Goal: Use online tool/utility: Utilize a website feature to perform a specific function

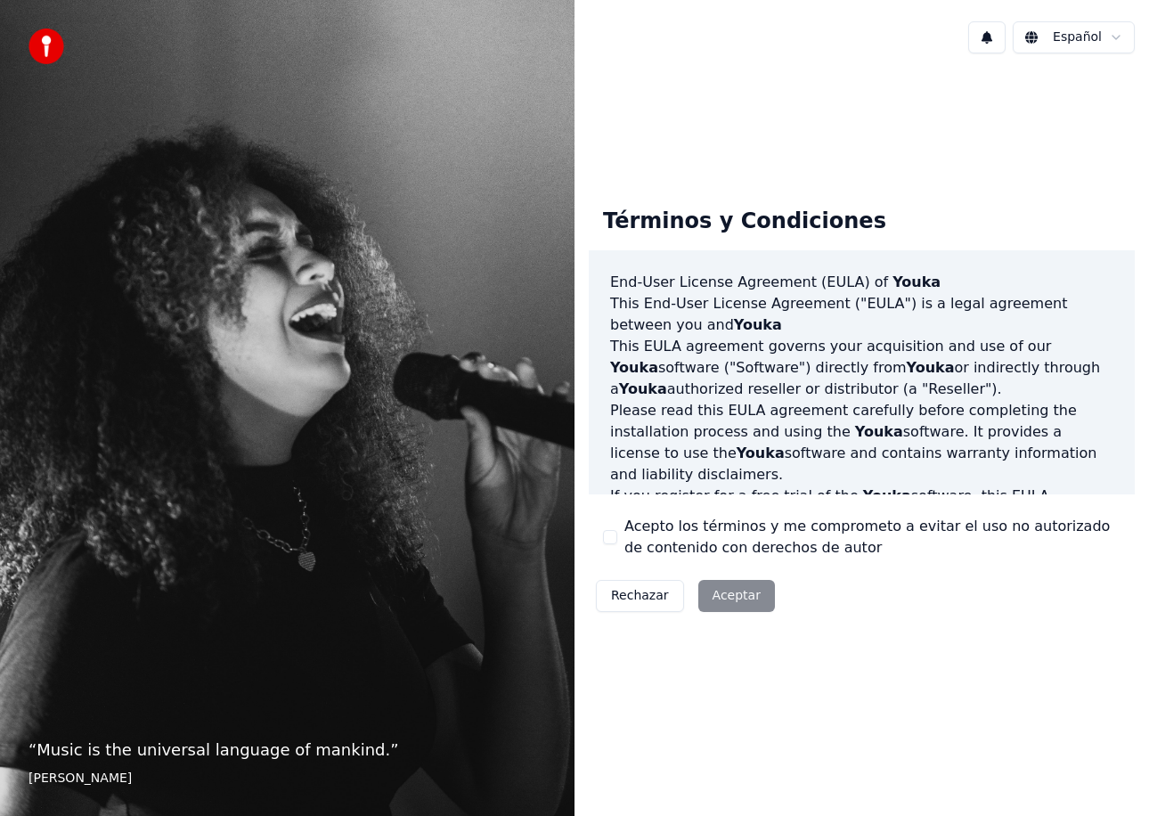
click at [606, 532] on button "Acepto los términos y me comprometo a evitar el uso no autorizado de contenido …" at bounding box center [610, 537] width 14 height 14
click at [743, 604] on button "Aceptar" at bounding box center [736, 596] width 77 height 32
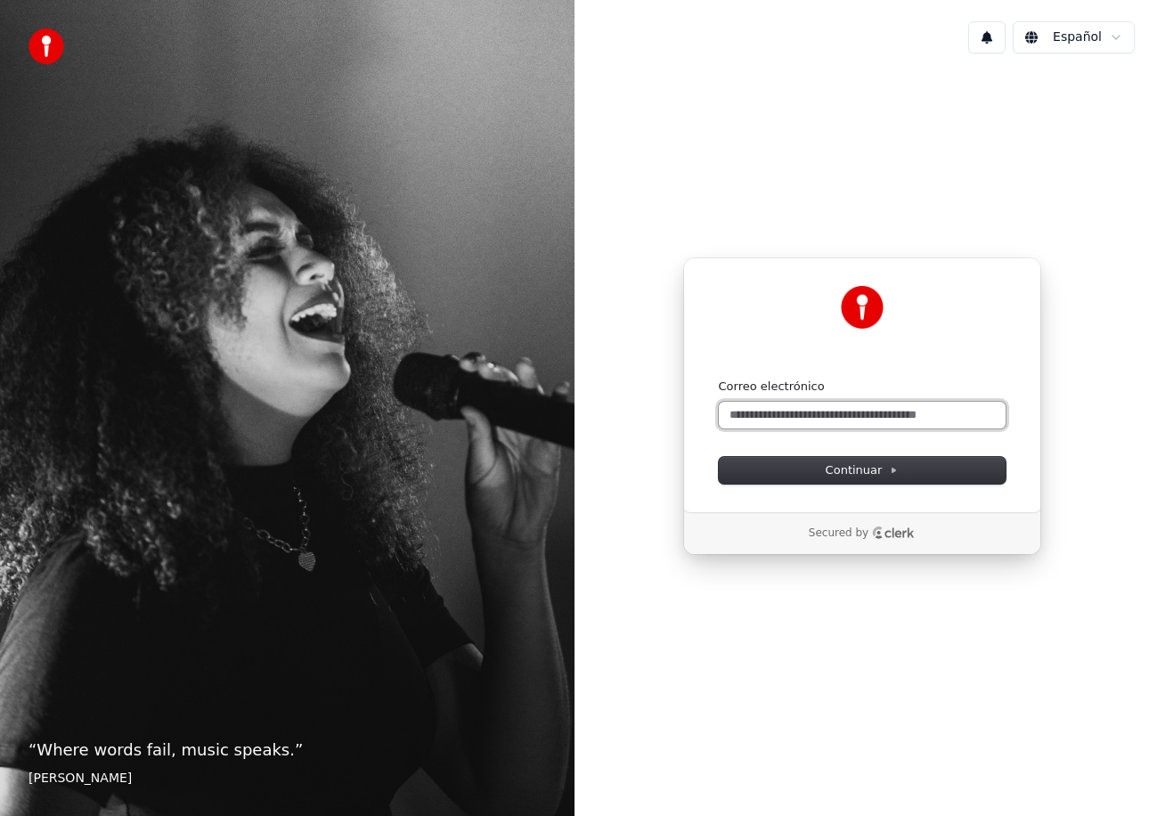
click at [800, 414] on input "Correo electrónico" at bounding box center [862, 415] width 287 height 27
type input "*"
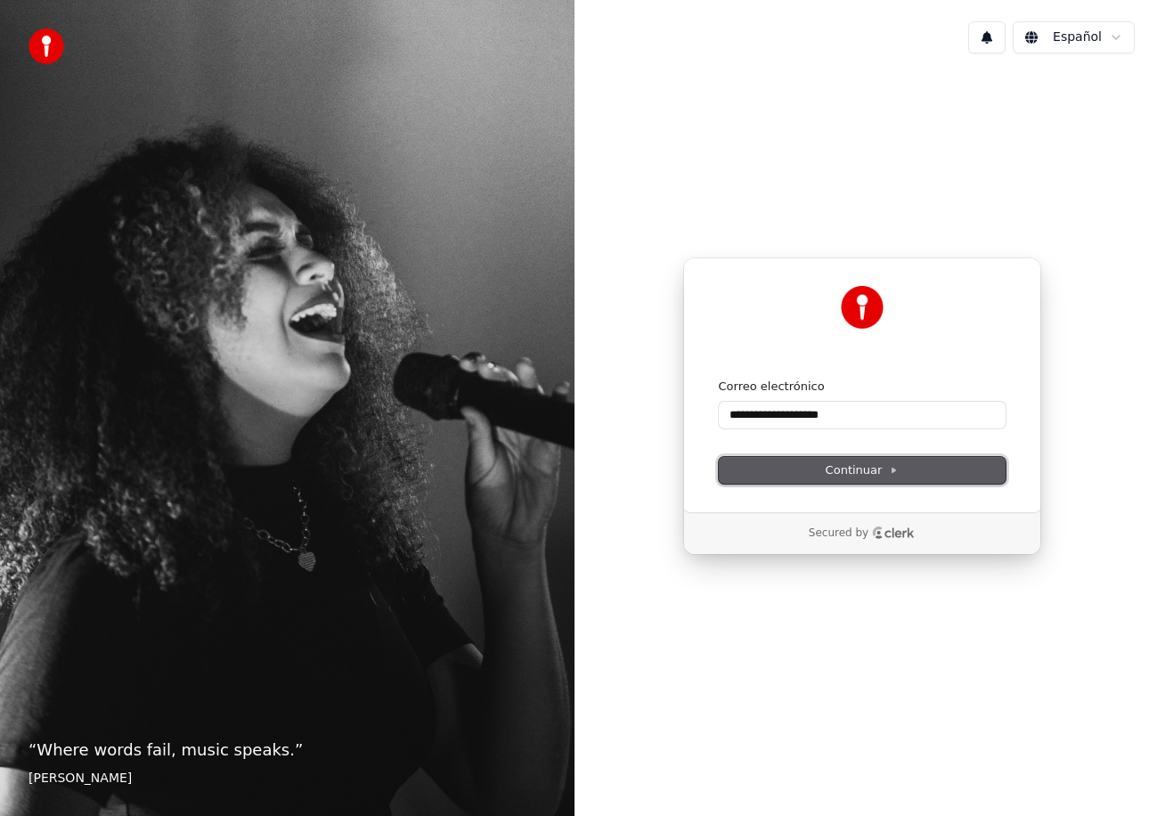
click at [892, 469] on icon at bounding box center [894, 470] width 4 height 4
type input "**********"
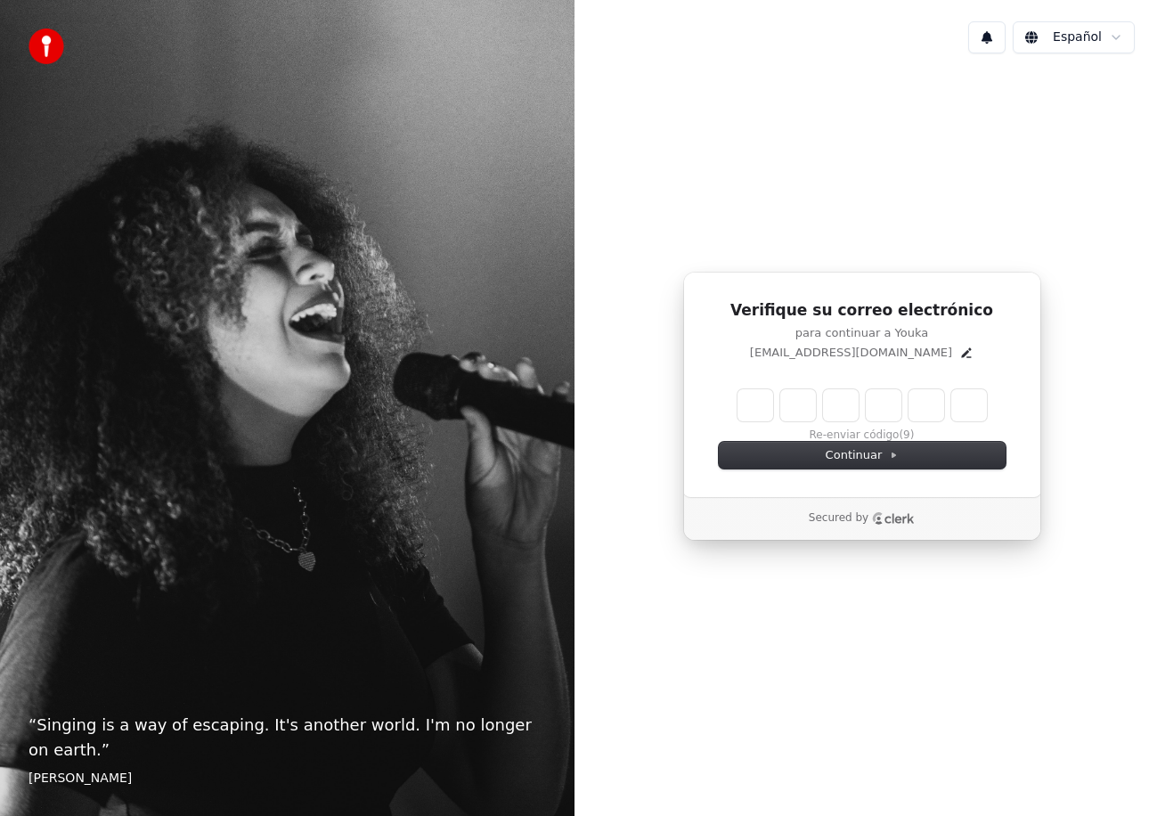
click at [754, 415] on input "Enter verification code" at bounding box center [861, 405] width 249 height 32
type input "******"
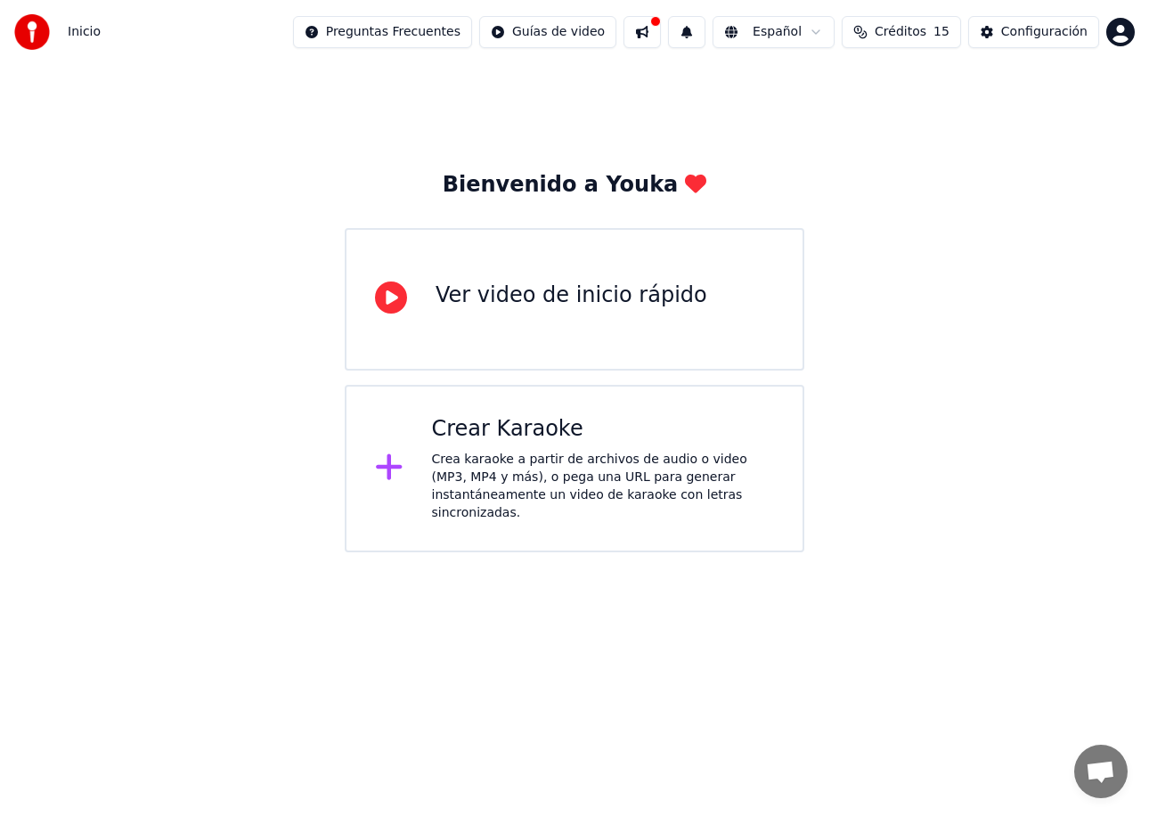
click at [387, 477] on icon at bounding box center [389, 467] width 26 height 26
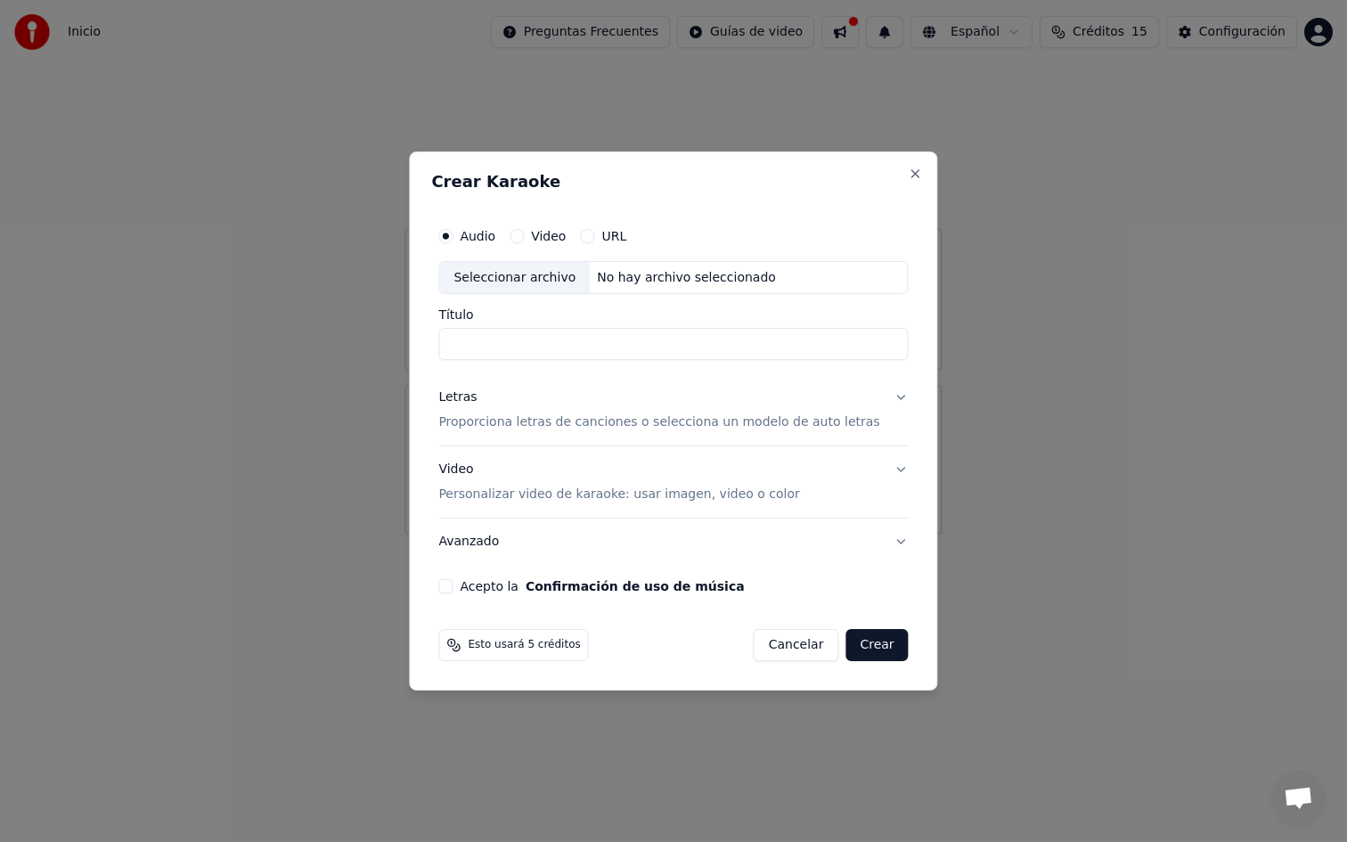
click at [594, 237] on button "URL" at bounding box center [587, 236] width 14 height 14
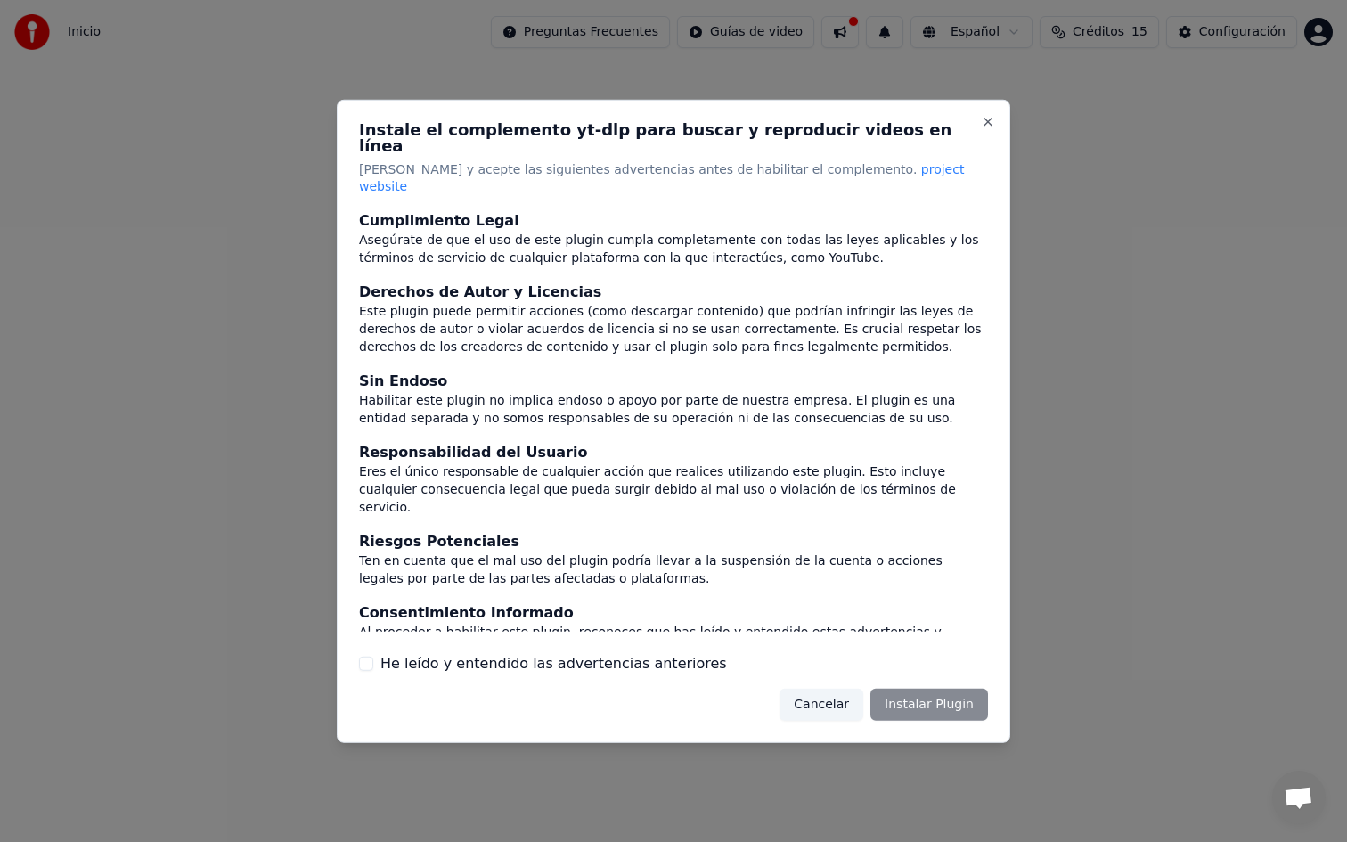
scroll to position [10, 0]
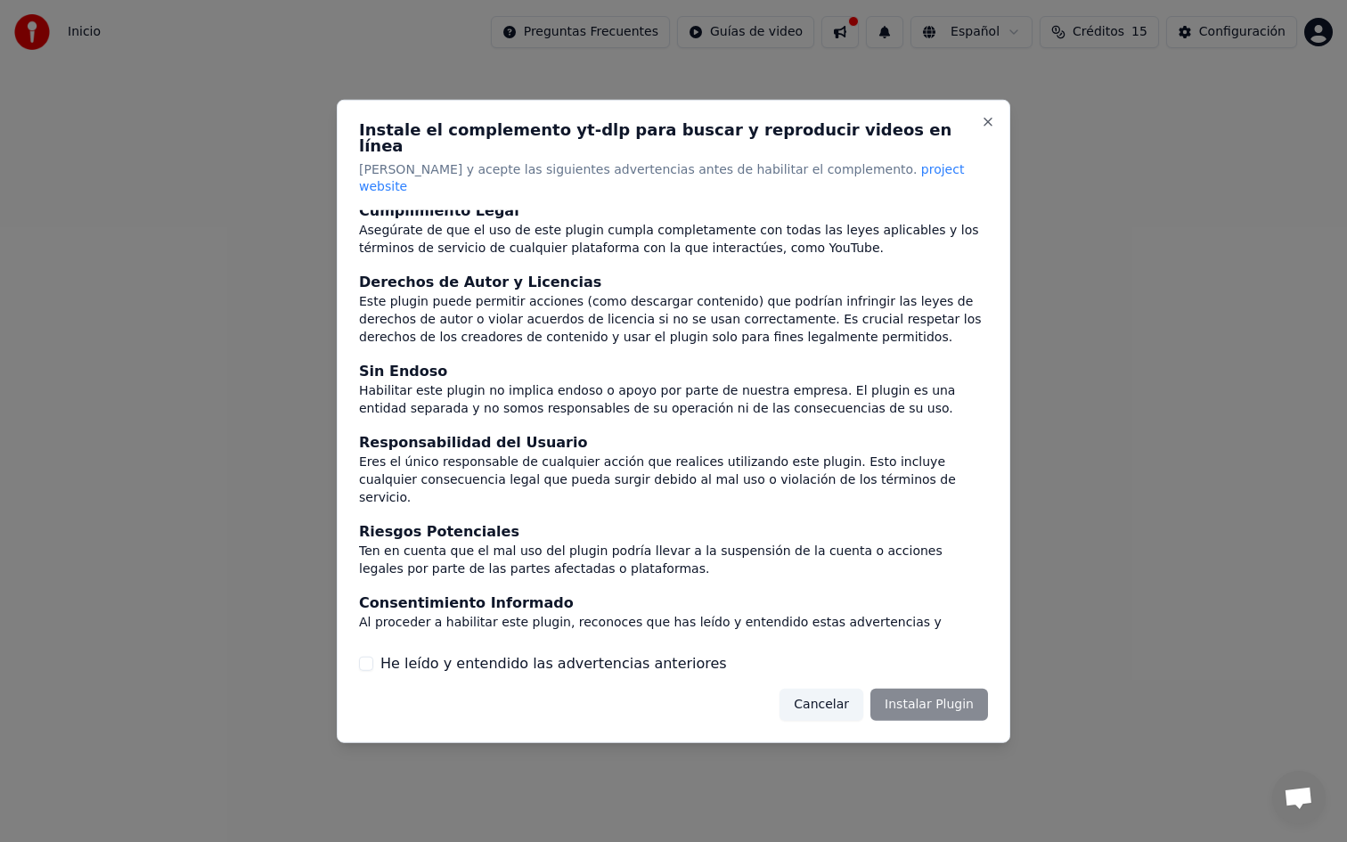
click at [362, 656] on button "He leído y entendido las advertencias anteriores" at bounding box center [366, 663] width 14 height 14
click at [933, 689] on button "Instalar Plugin" at bounding box center [929, 704] width 118 height 32
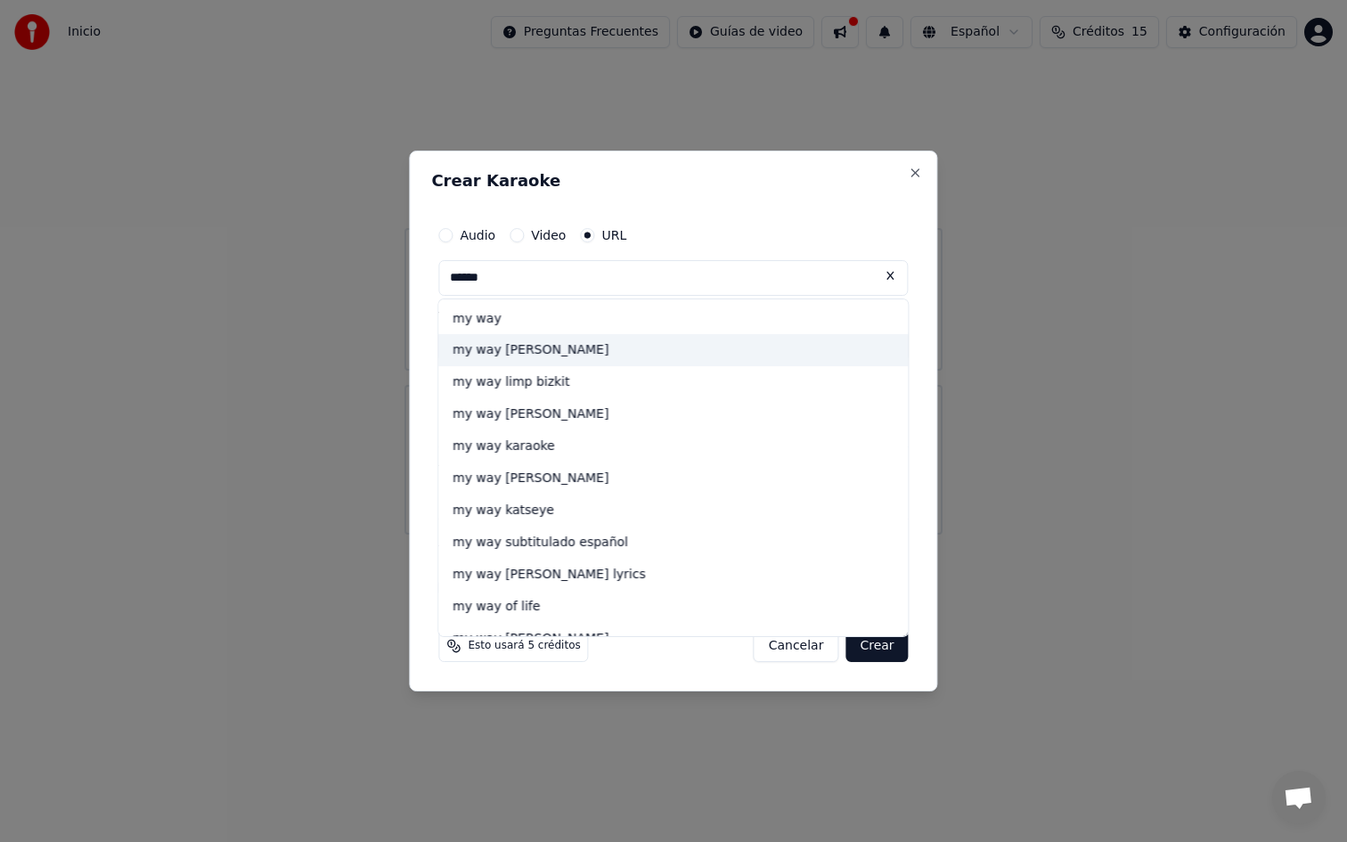
click at [559, 351] on div "my way [PERSON_NAME]" at bounding box center [672, 351] width 469 height 32
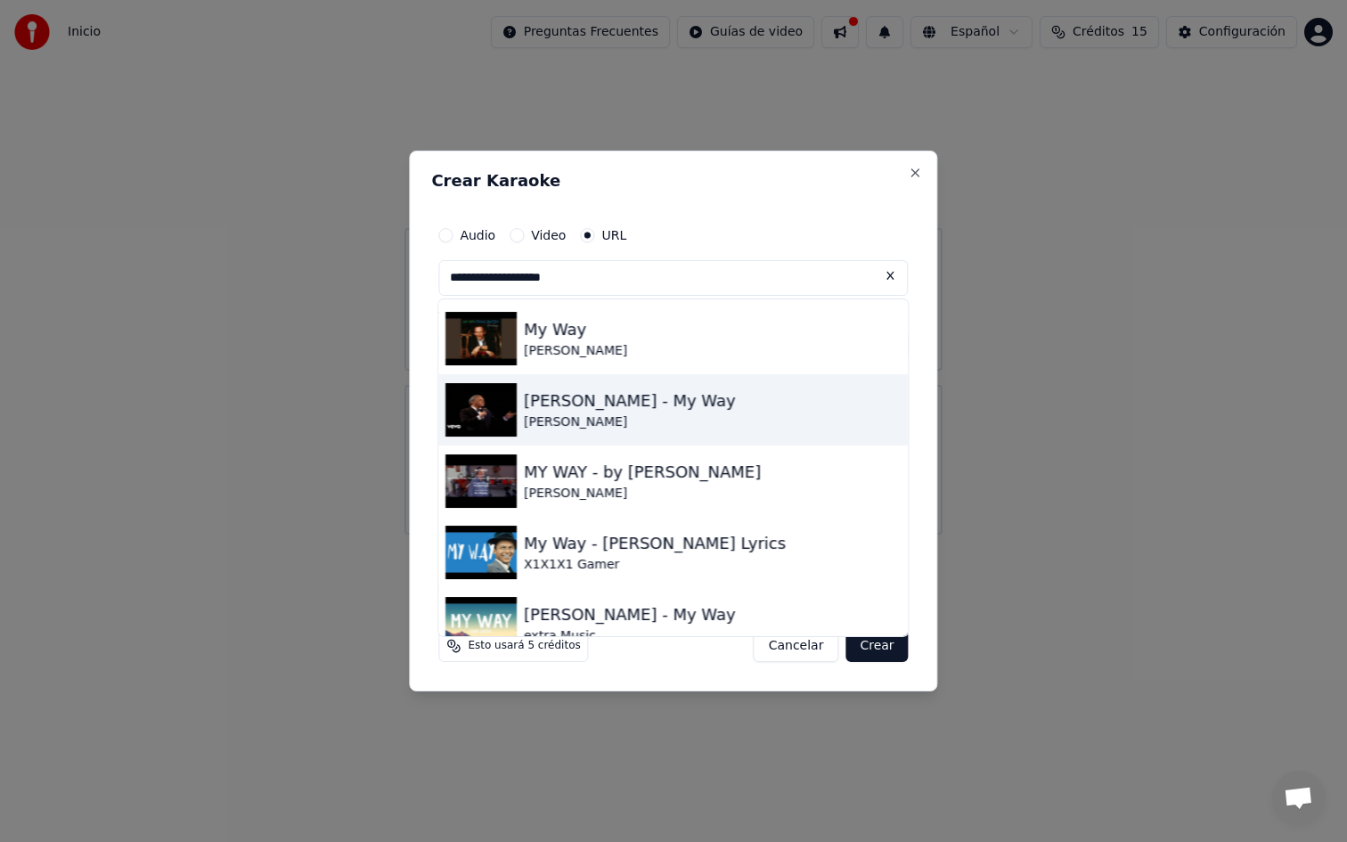
click at [606, 401] on div "[PERSON_NAME] - My Way" at bounding box center [630, 400] width 212 height 25
type input "**********"
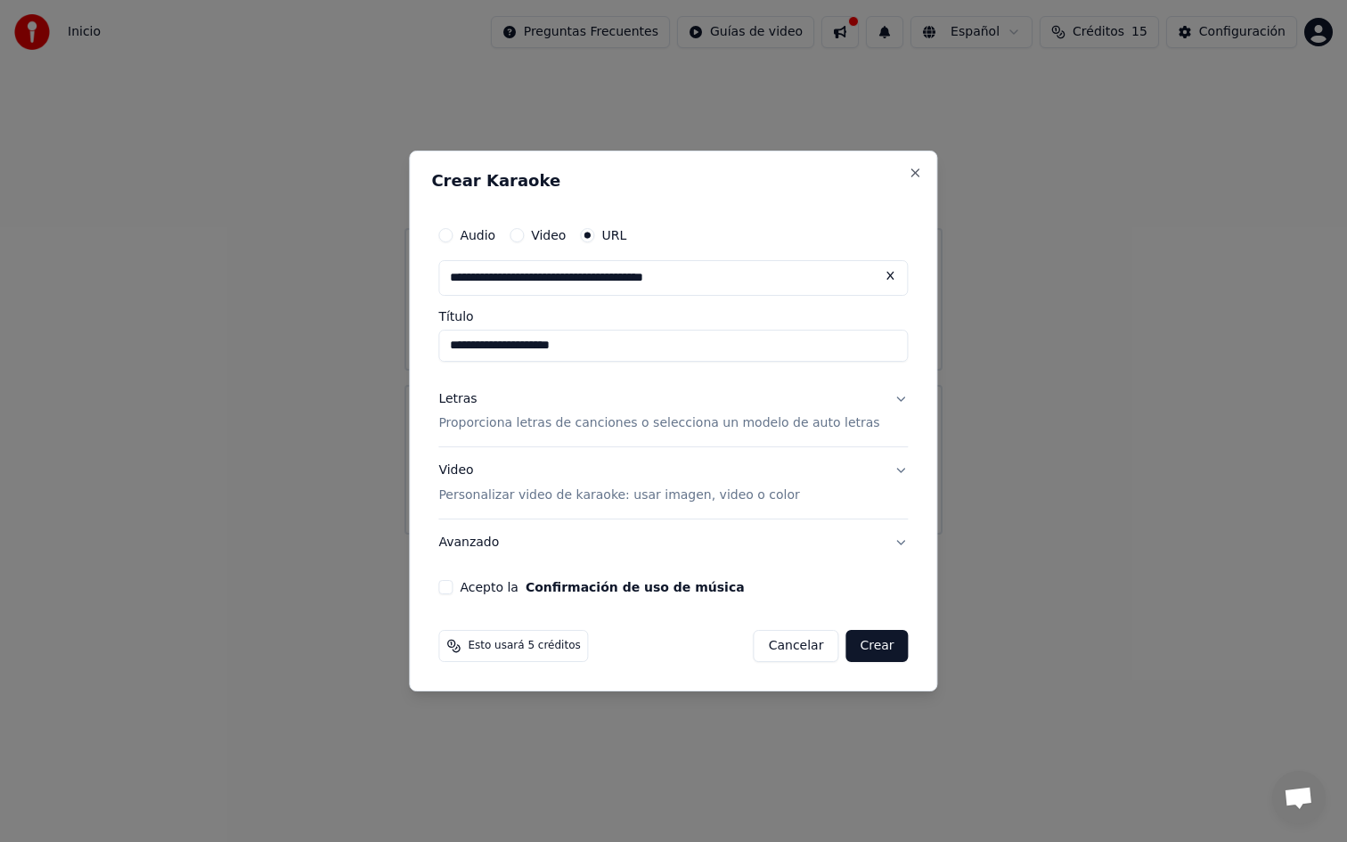
click at [452, 589] on button "Acepto la Confirmación de uso de música" at bounding box center [445, 587] width 14 height 14
click at [908, 177] on button "Close" at bounding box center [915, 173] width 14 height 14
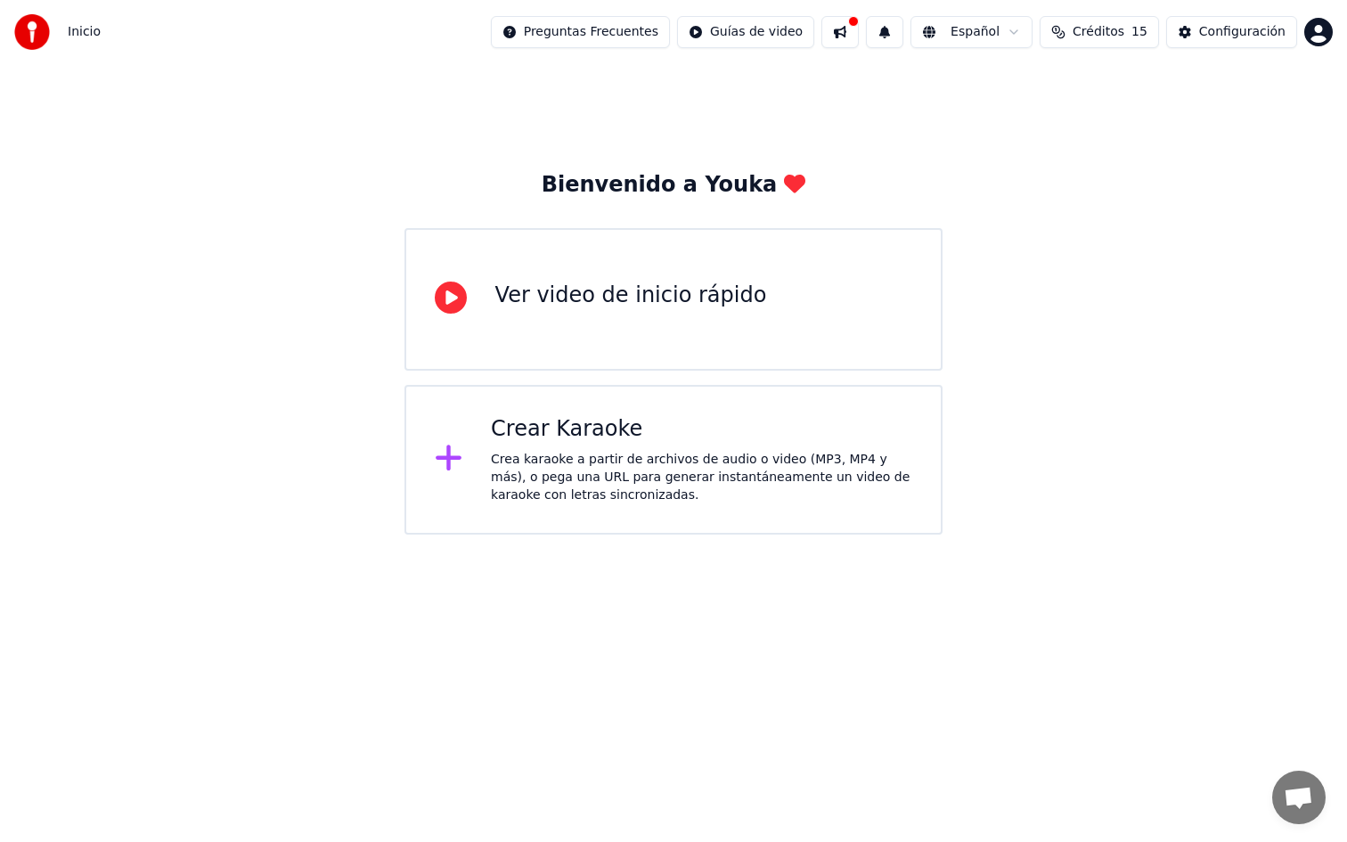
click at [1081, 39] on span "Créditos" at bounding box center [1098, 32] width 52 height 18
click at [1029, 325] on div "Bienvenido a Youka Ver video de inicio rápido Crear Karaoke Crea karaoke a part…" at bounding box center [673, 299] width 1347 height 470
click at [1105, 30] on span "Créditos" at bounding box center [1098, 32] width 52 height 18
click at [1148, 125] on td "31" at bounding box center [1174, 118] width 118 height 32
click at [1037, 339] on div "Bienvenido a Youka Ver video de inicio rápido Crear Karaoke Crea karaoke a part…" at bounding box center [673, 299] width 1347 height 470
